Goal: Task Accomplishment & Management: Use online tool/utility

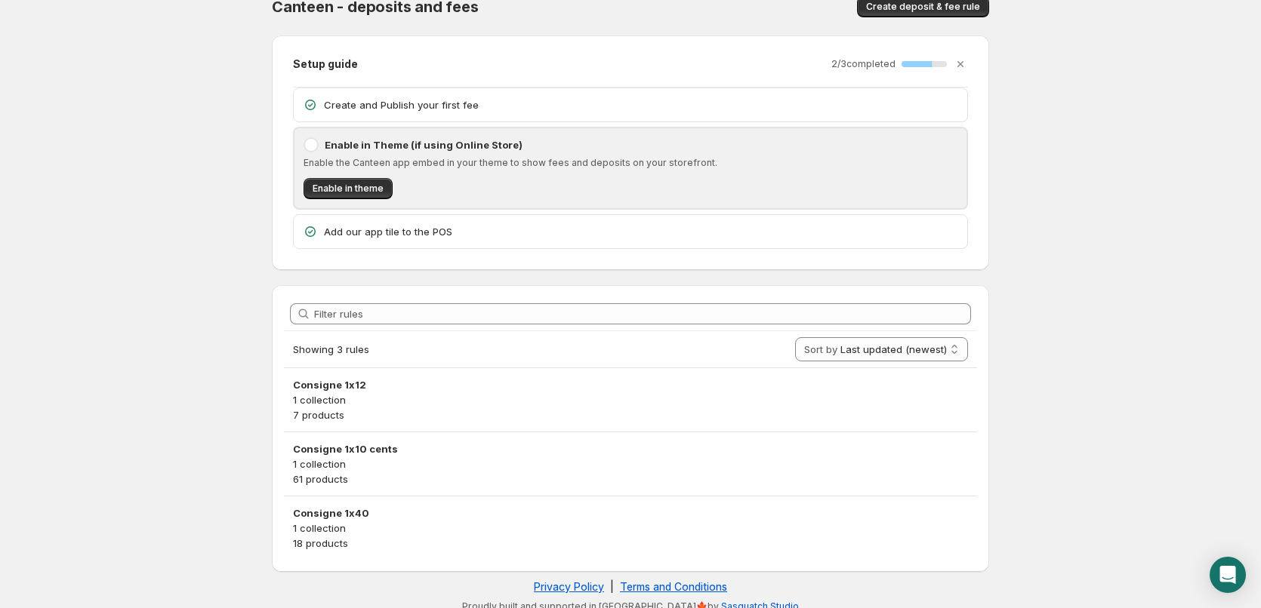
scroll to position [34, 0]
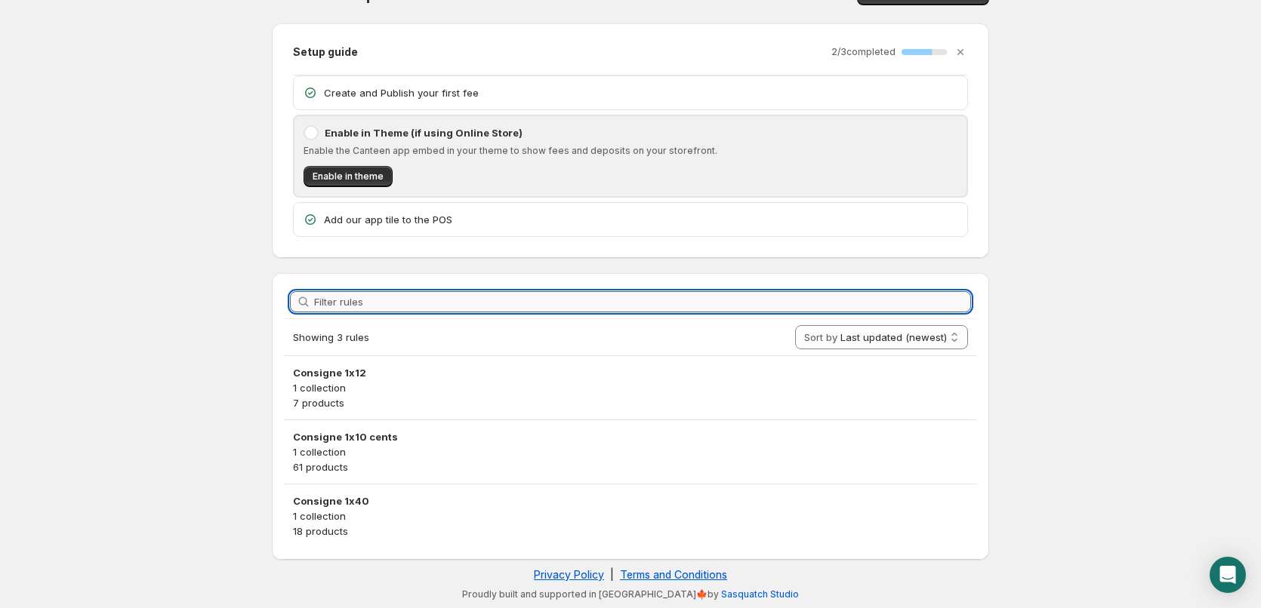
click at [782, 301] on input "Filter rules" at bounding box center [642, 301] width 657 height 21
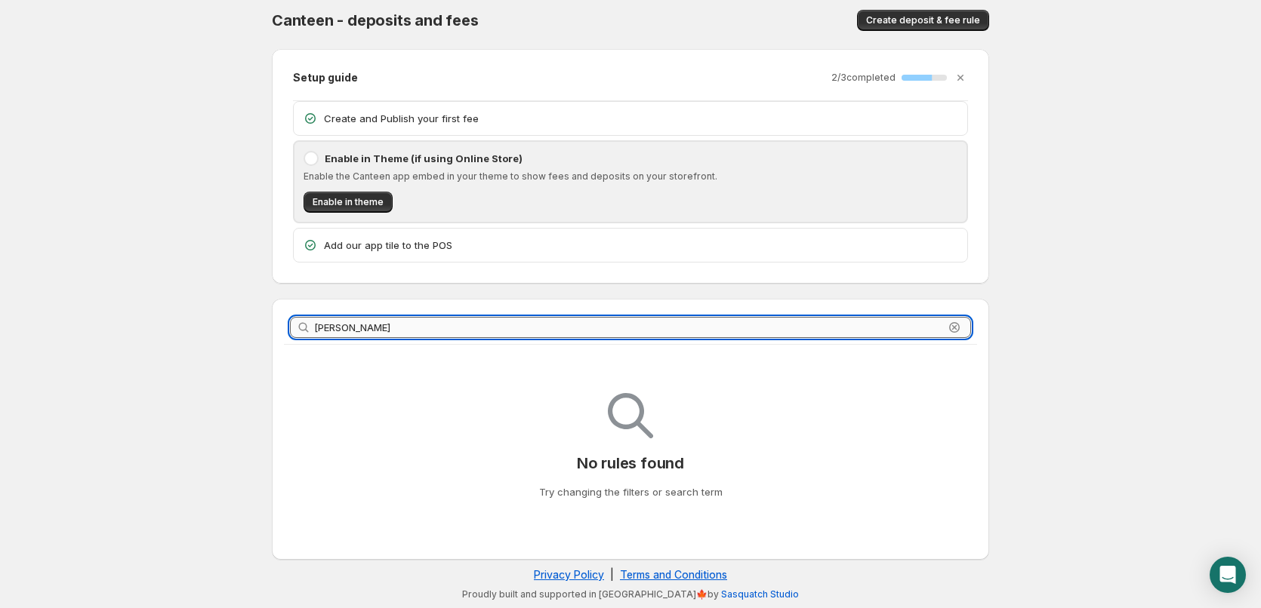
click at [514, 321] on input "mack" at bounding box center [629, 327] width 630 height 21
click at [516, 321] on input "mack" at bounding box center [629, 327] width 630 height 21
drag, startPoint x: 516, startPoint y: 321, endPoint x: 524, endPoint y: 318, distance: 8.1
click at [522, 319] on input "mack" at bounding box center [629, 327] width 630 height 21
type input "mack"
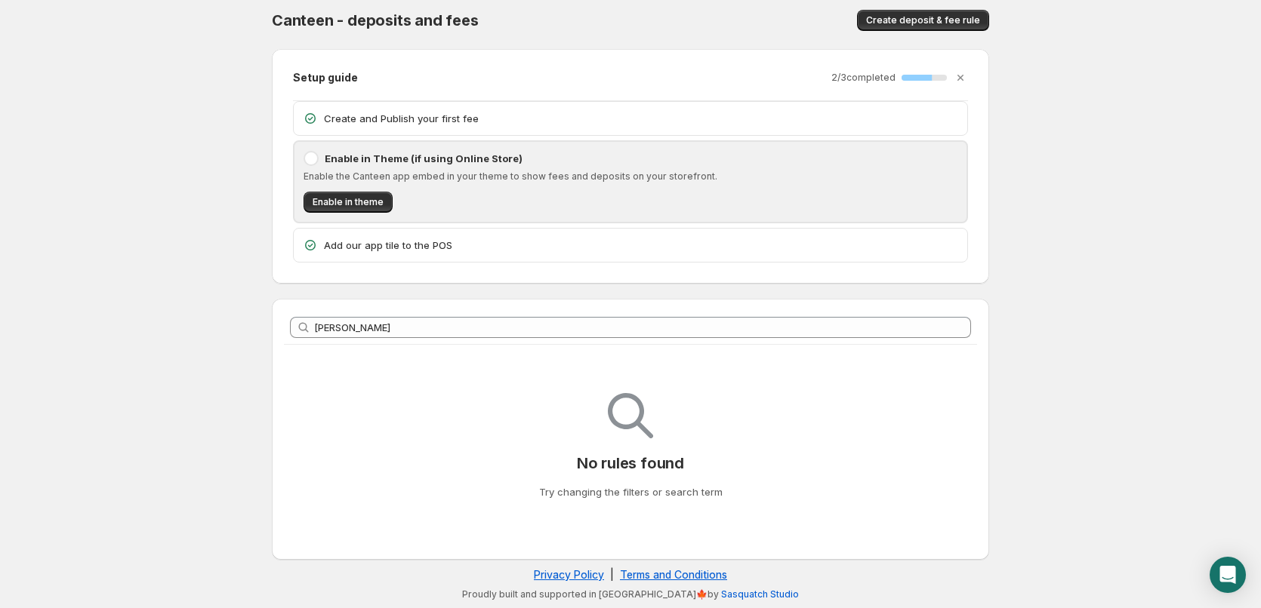
click at [944, 331] on div "mack Clear" at bounding box center [630, 327] width 681 height 21
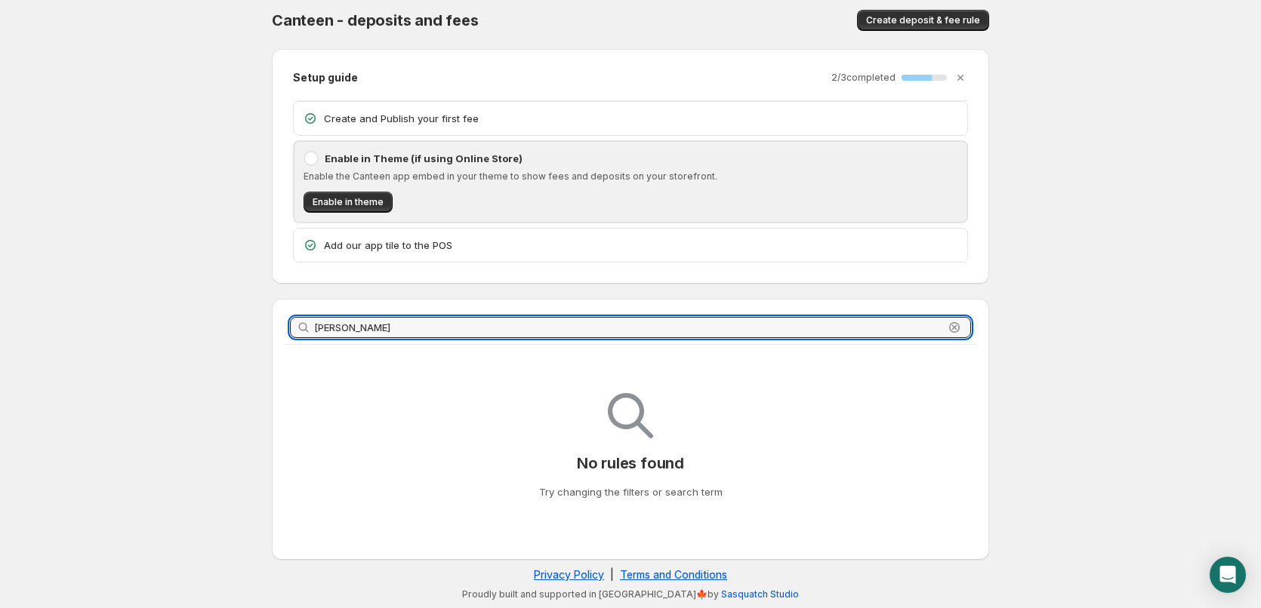
click at [956, 329] on icon "button" at bounding box center [954, 327] width 5 height 5
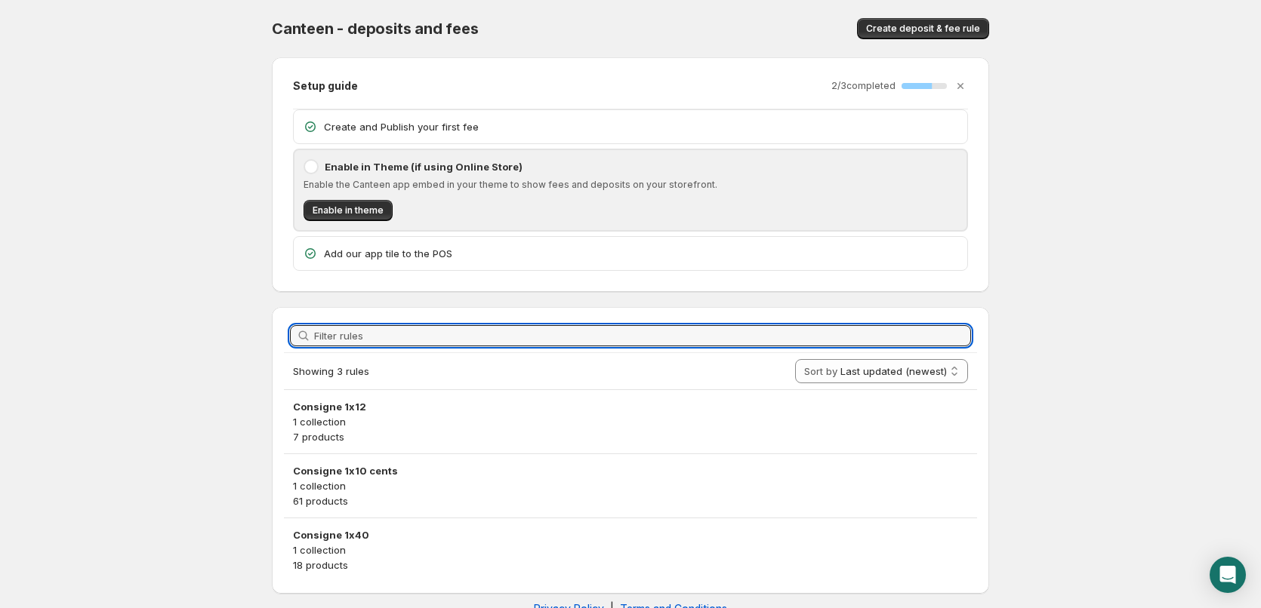
click at [1138, 259] on body "Home Help Canteen - deposits and fees. This page is ready Canteen - deposits an…" at bounding box center [630, 304] width 1261 height 608
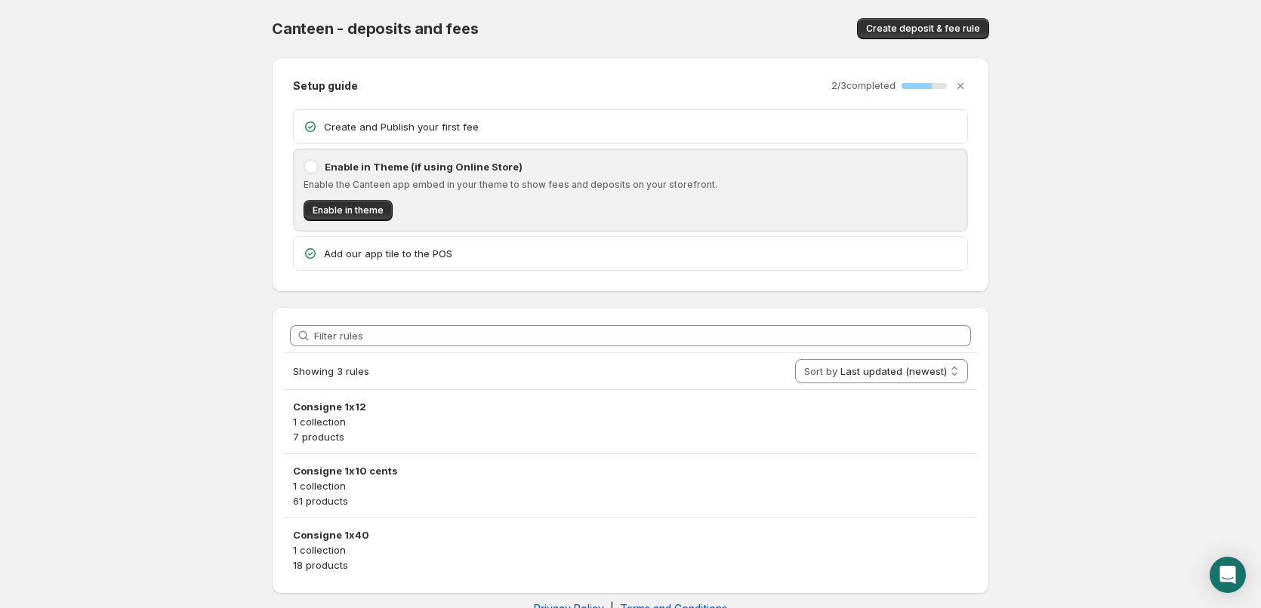
scroll to position [34, 0]
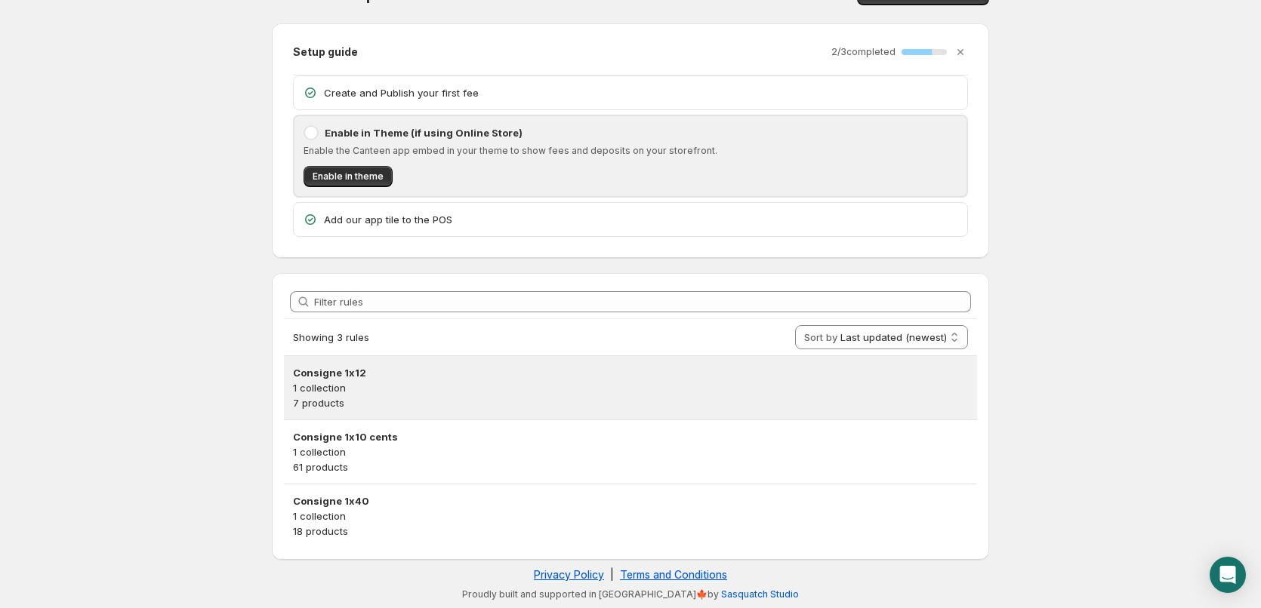
click at [418, 389] on p "1 collection" at bounding box center [630, 387] width 675 height 15
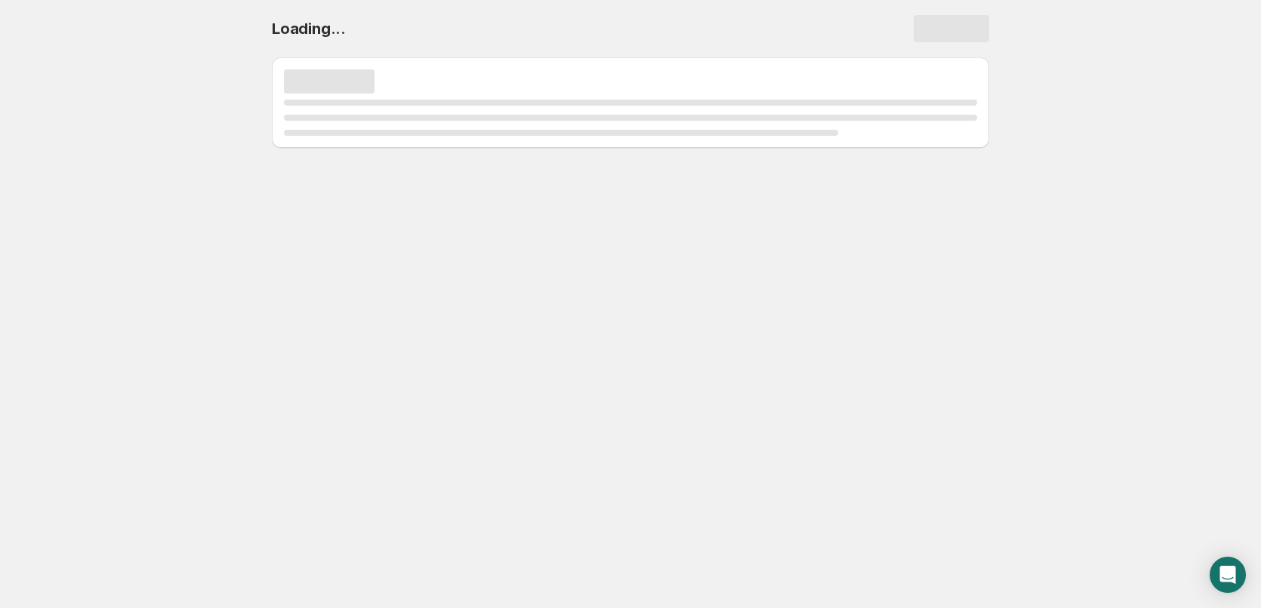
scroll to position [0, 0]
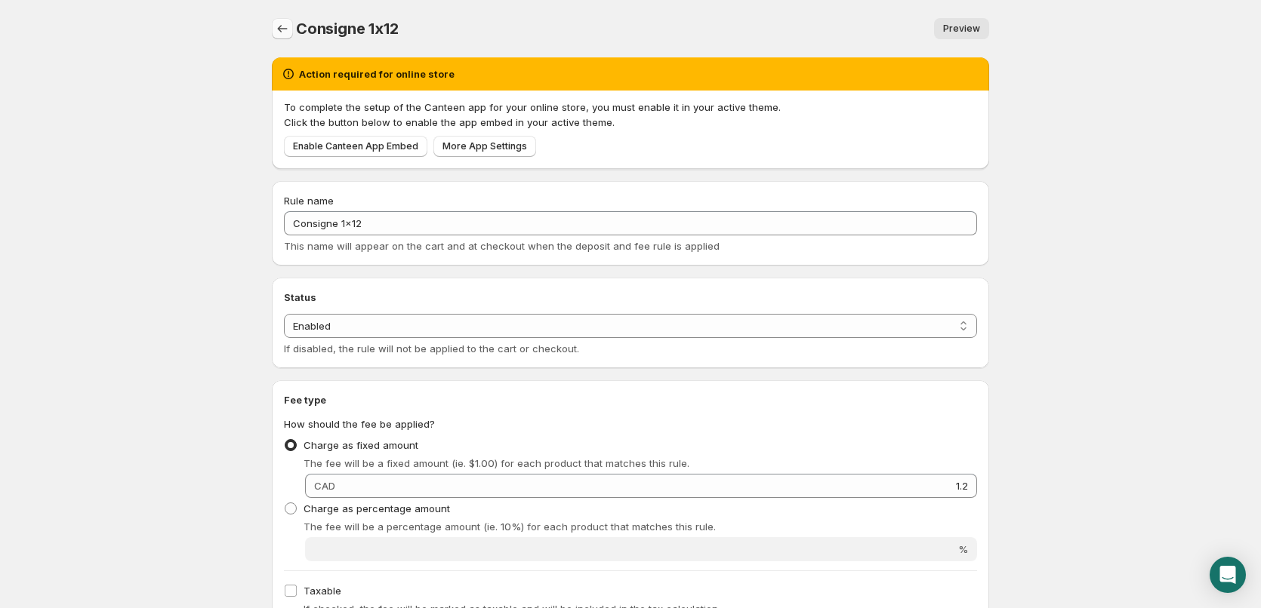
click at [282, 26] on icon "Settings" at bounding box center [282, 28] width 15 height 15
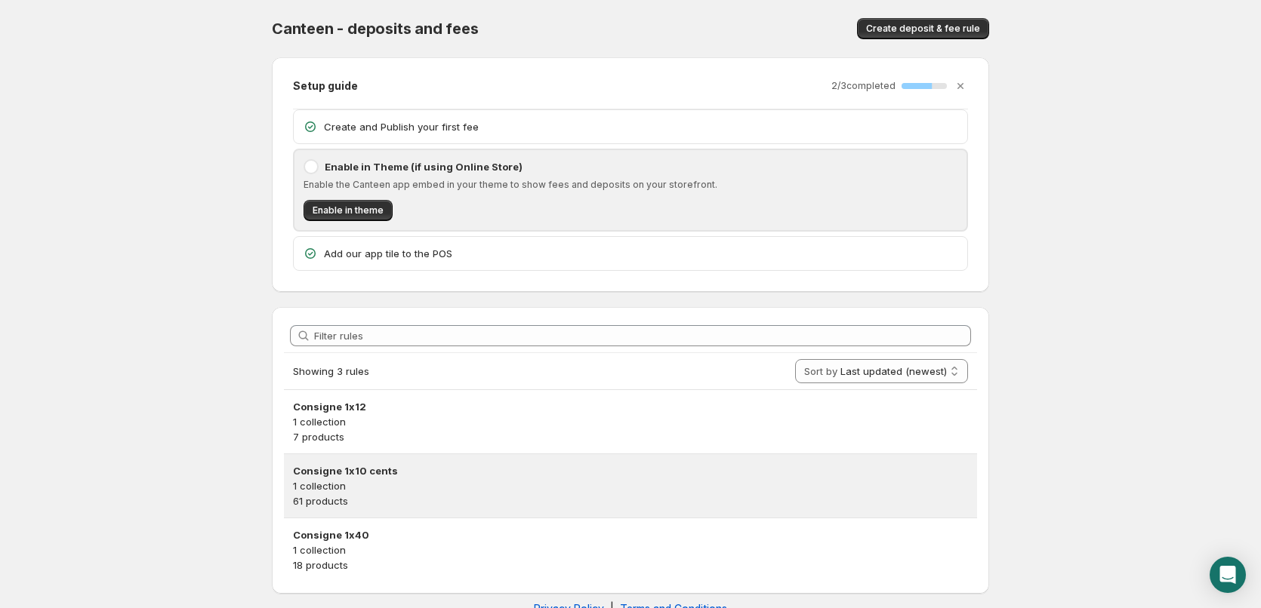
click at [362, 489] on p "1 collection" at bounding box center [630, 486] width 675 height 15
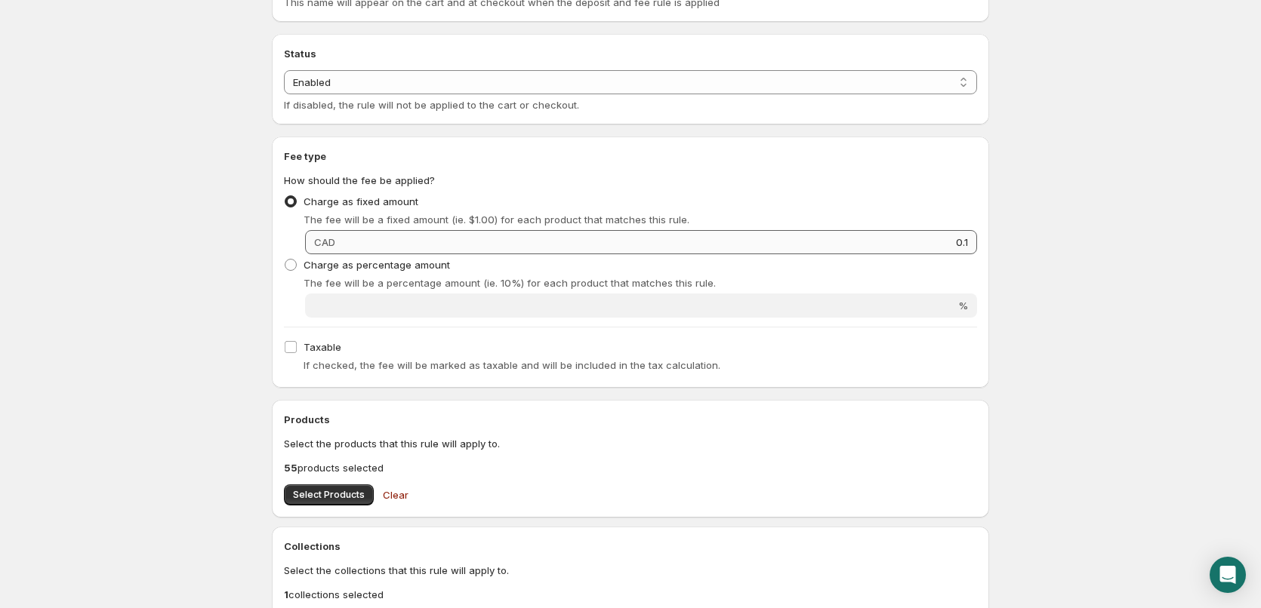
scroll to position [377, 0]
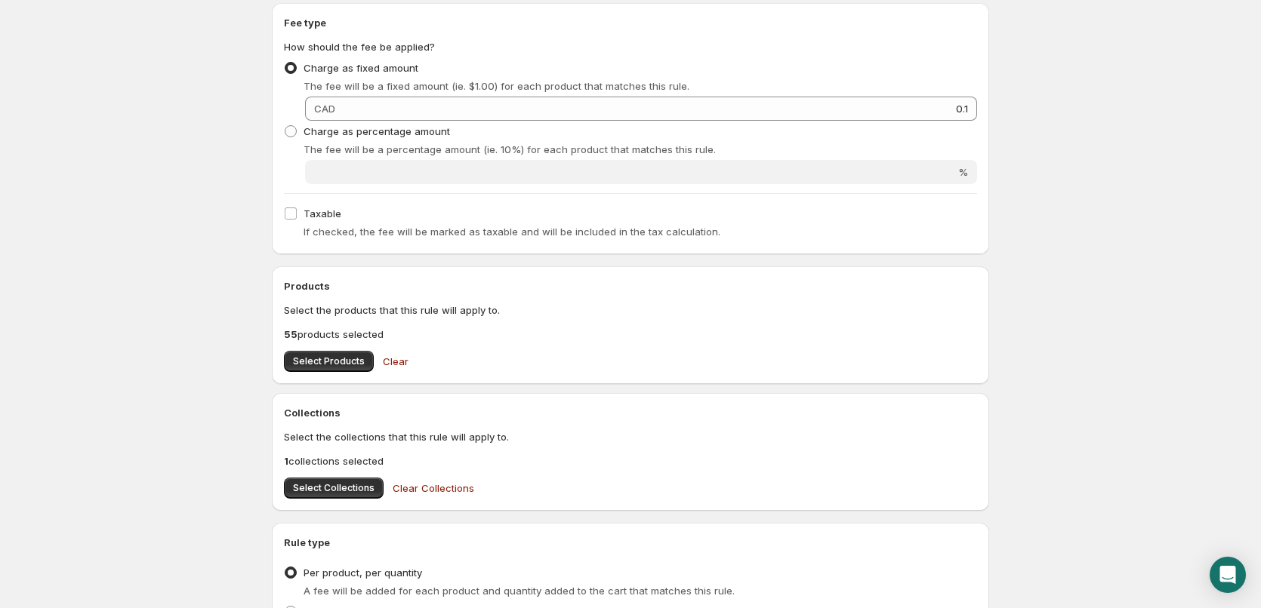
click at [302, 374] on div "Products Select the products that this rule will apply to. 55 products selected…" at bounding box center [630, 325] width 717 height 118
click at [300, 360] on span "Select Products" at bounding box center [329, 362] width 72 height 12
click at [337, 362] on span "Select Products" at bounding box center [329, 362] width 72 height 12
click at [316, 362] on span "Select Products" at bounding box center [329, 362] width 72 height 12
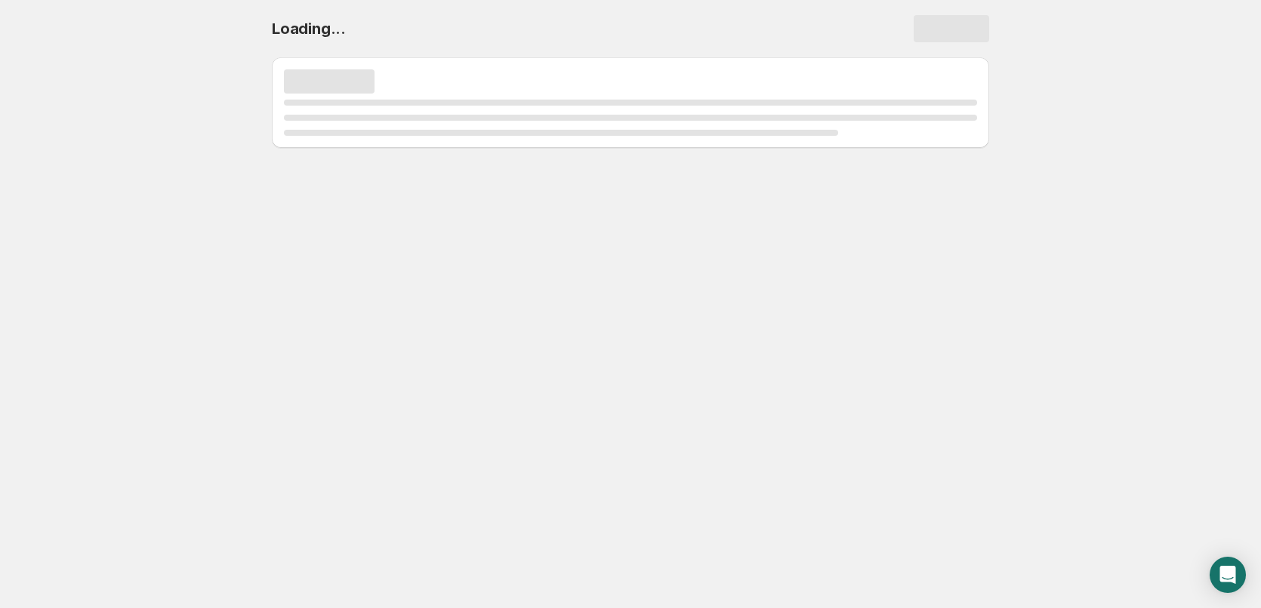
scroll to position [0, 0]
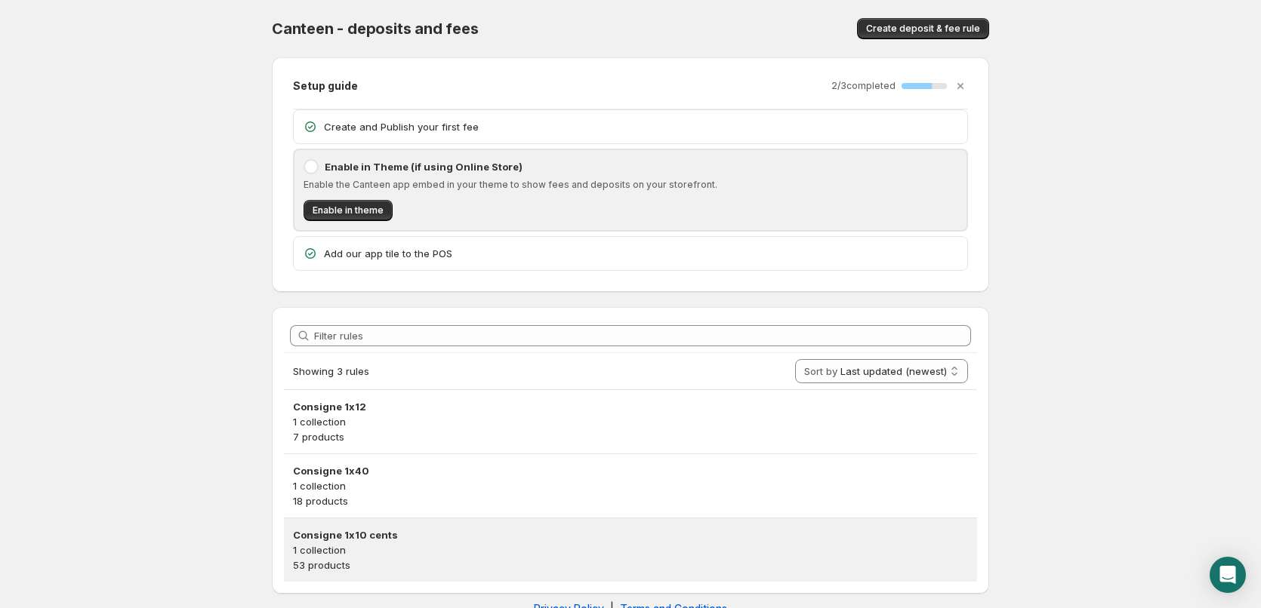
click at [436, 540] on h3 "Consigne 1x10 cents" at bounding box center [630, 535] width 675 height 15
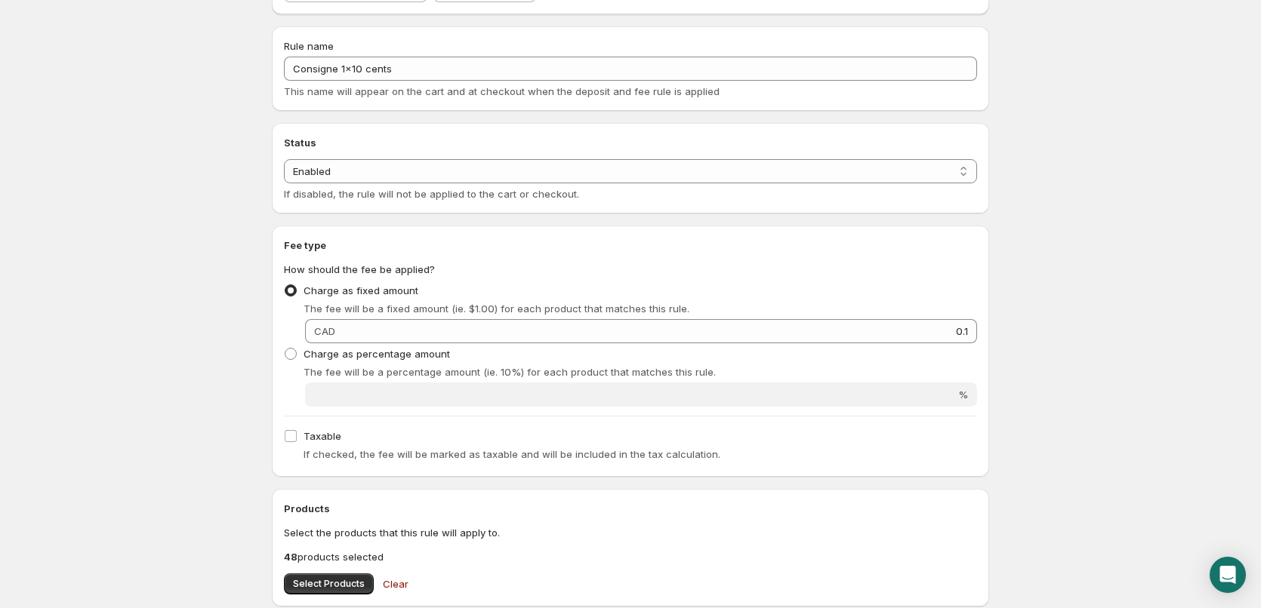
scroll to position [302, 0]
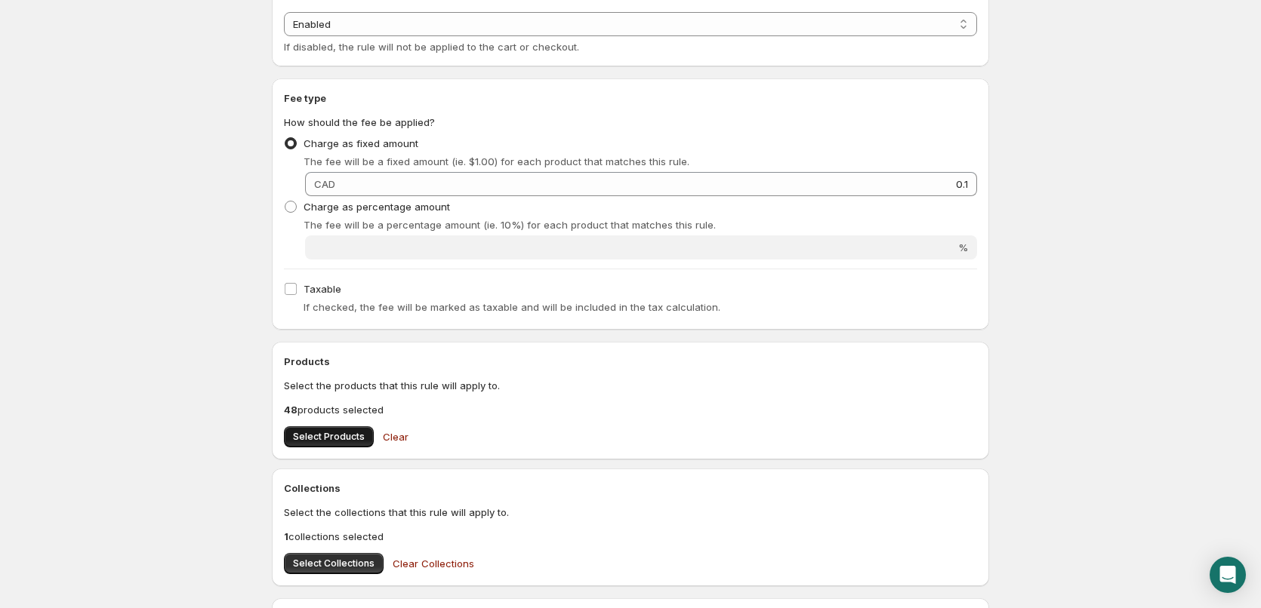
click at [309, 442] on span "Select Products" at bounding box center [329, 437] width 72 height 12
click at [335, 431] on button "Select Products" at bounding box center [329, 436] width 90 height 21
